Goal: Task Accomplishment & Management: Use online tool/utility

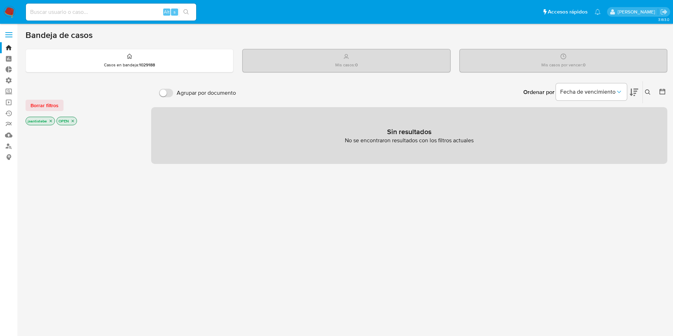
drag, startPoint x: 82, startPoint y: 3, endPoint x: 82, endPoint y: 12, distance: 9.2
click at [82, 6] on div "Alt s" at bounding box center [111, 12] width 170 height 20
click at [82, 12] on input at bounding box center [111, 11] width 170 height 9
paste input "BT_LISTS_MATCH_CUST_IDS"
type input "BT_LISTS_MATCH_CUST_IDS"
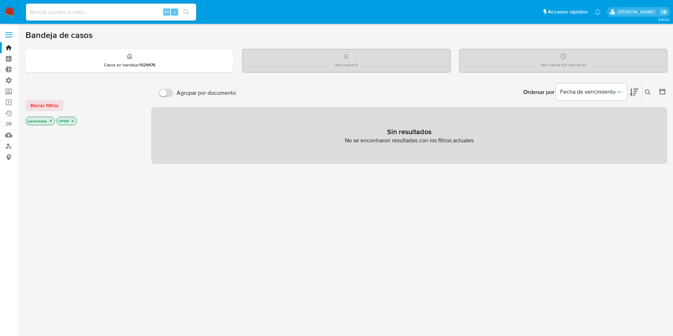
click at [6, 34] on span at bounding box center [8, 34] width 7 height 1
click at [0, 0] on input "checkbox" at bounding box center [0, 0] width 0 height 0
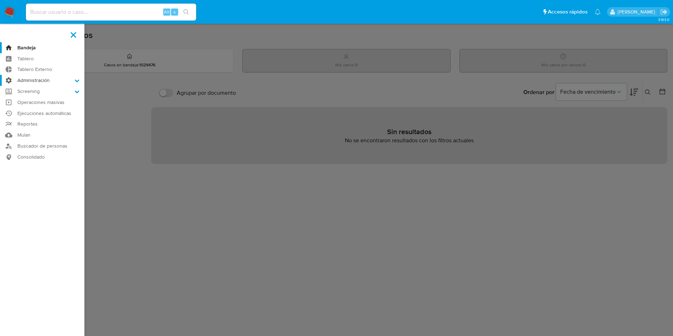
click at [37, 78] on label "Administración" at bounding box center [42, 80] width 84 height 11
click at [0, 0] on input "Administración" at bounding box center [0, 0] width 0 height 0
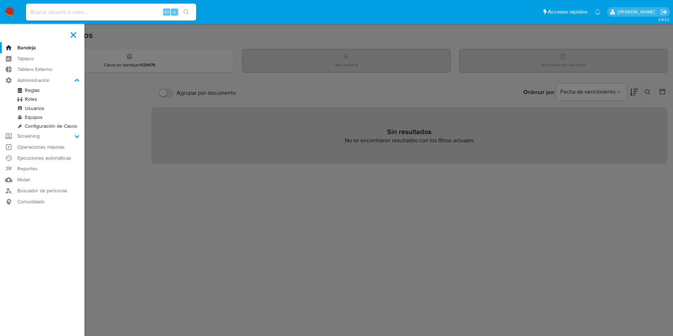
click at [31, 91] on link "Reglas" at bounding box center [42, 90] width 84 height 9
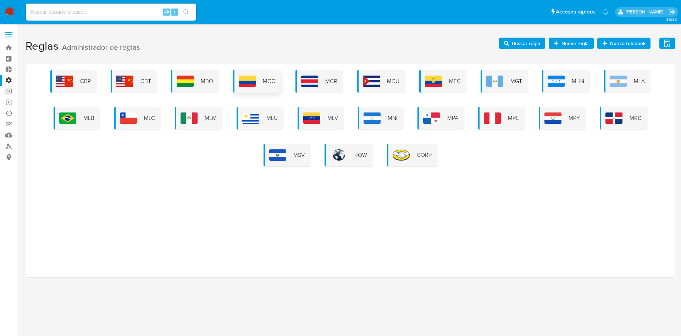
click at [266, 84] on span "MCO" at bounding box center [269, 81] width 13 height 8
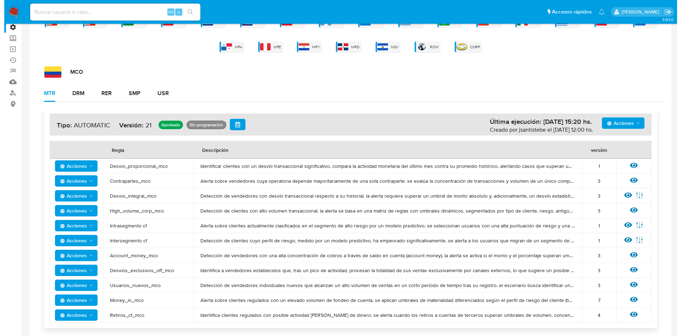
scroll to position [87, 0]
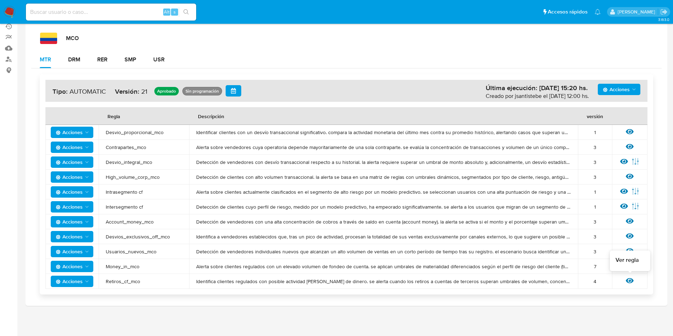
click at [630, 279] on icon at bounding box center [630, 280] width 8 height 5
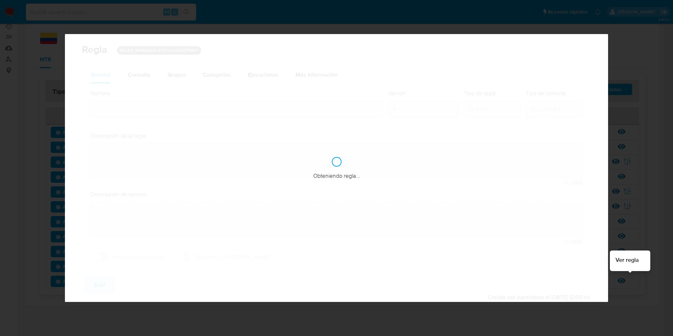
type input "Retiros_cf_mco"
type textarea "Identifica clientes regulados con posible actividad de mula de dinero. se alert…"
type textarea "Acumulación de cuentas bancarias o retiros a terceros. cuenta propia vs tercero…"
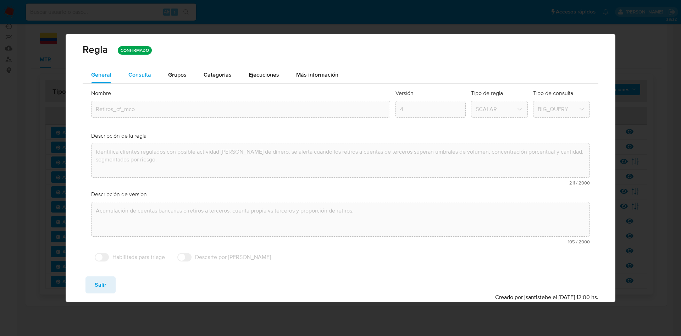
click at [143, 73] on div "Consulta" at bounding box center [139, 75] width 23 height 6
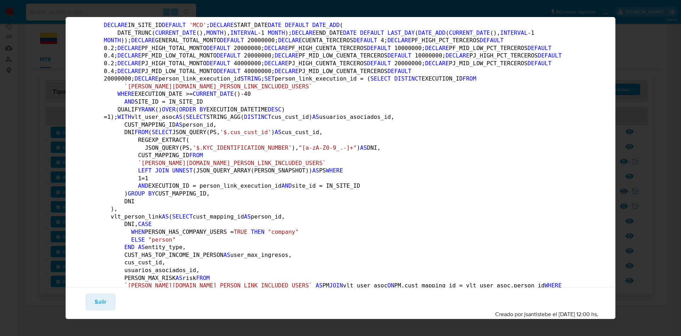
scroll to position [0, 0]
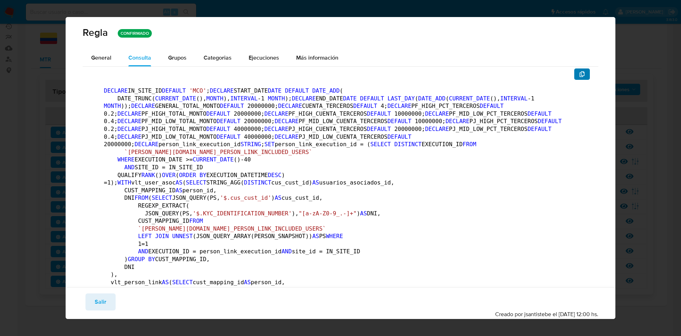
click at [574, 74] on button "button" at bounding box center [582, 73] width 16 height 11
